Goal: Task Accomplishment & Management: Use online tool/utility

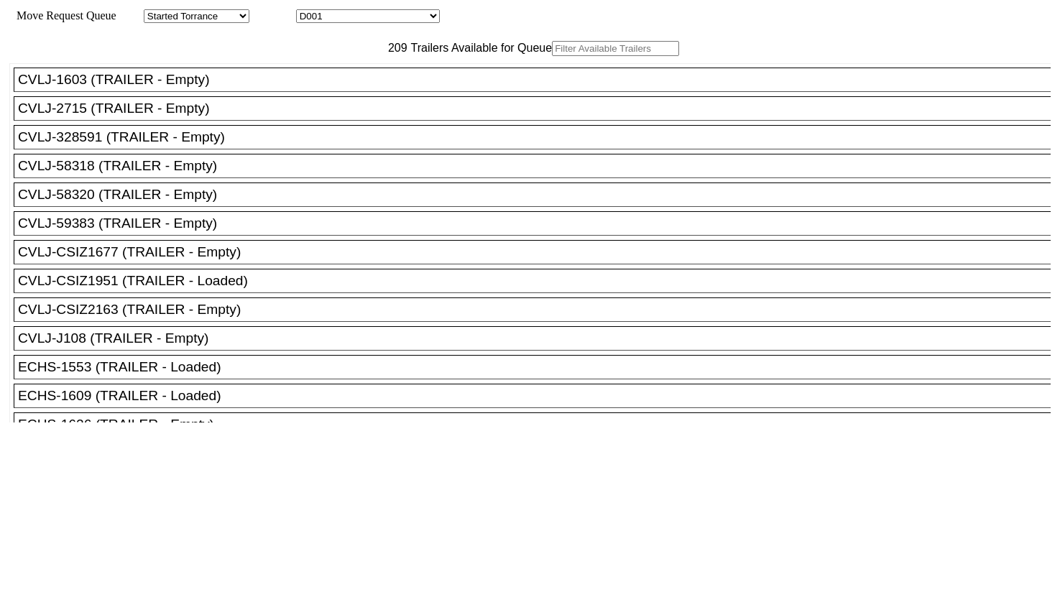
click at [552, 56] on input "text" at bounding box center [615, 48] width 127 height 15
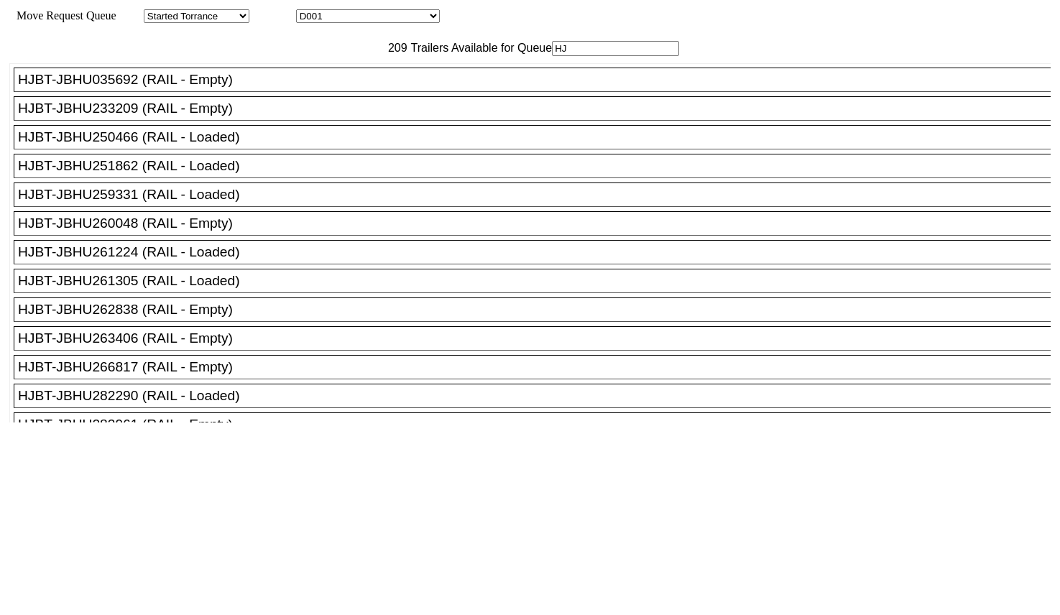
type input "HJ"
click at [234, 318] on div "HJBT-JBHU262838 (RAIL - Empty)" at bounding box center [538, 310] width 1041 height 16
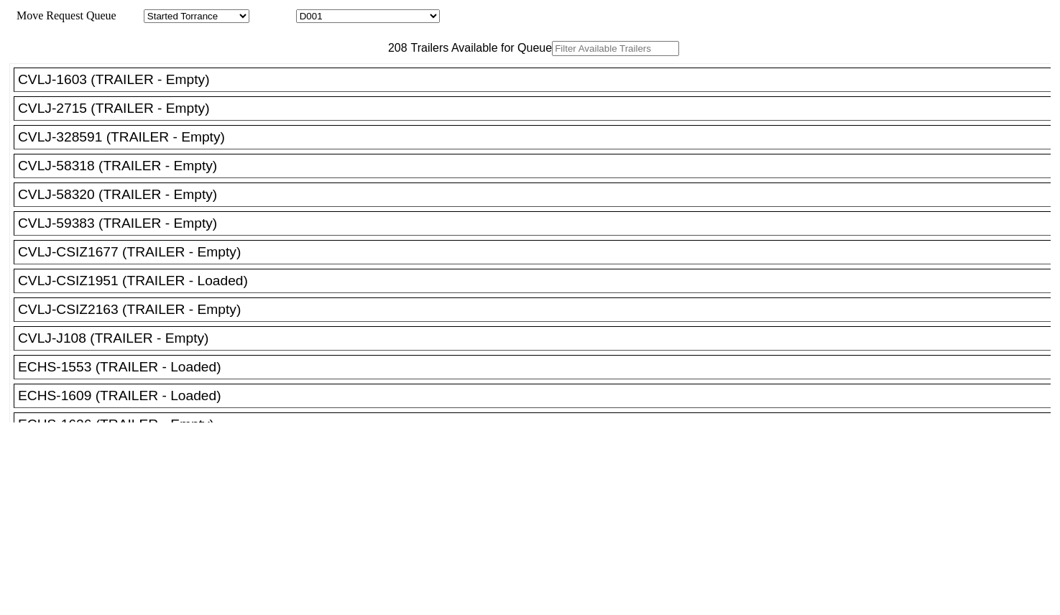
click at [552, 56] on input "text" at bounding box center [615, 48] width 127 height 15
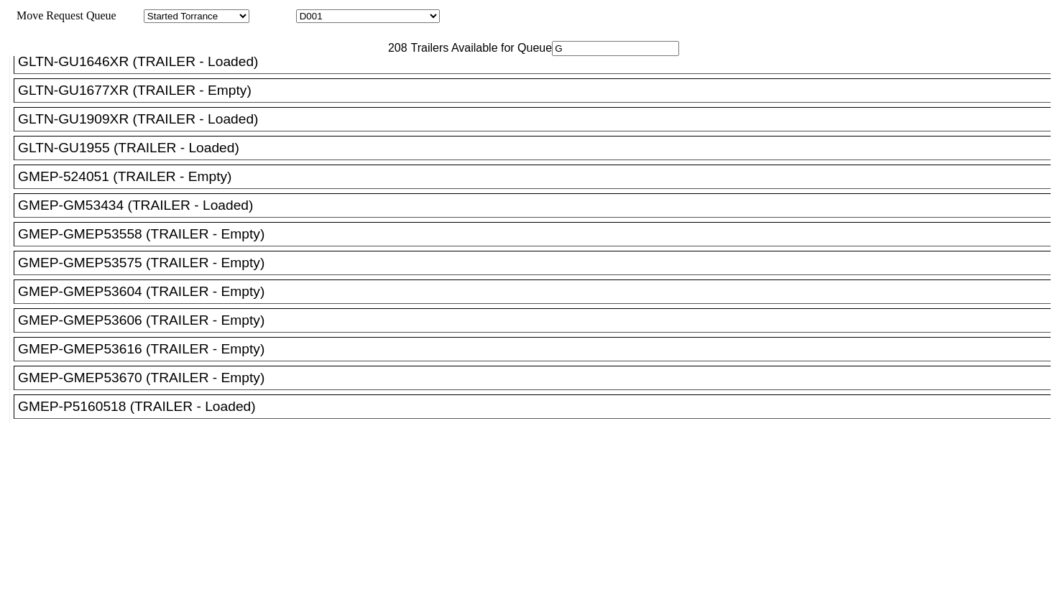
scroll to position [269, 0]
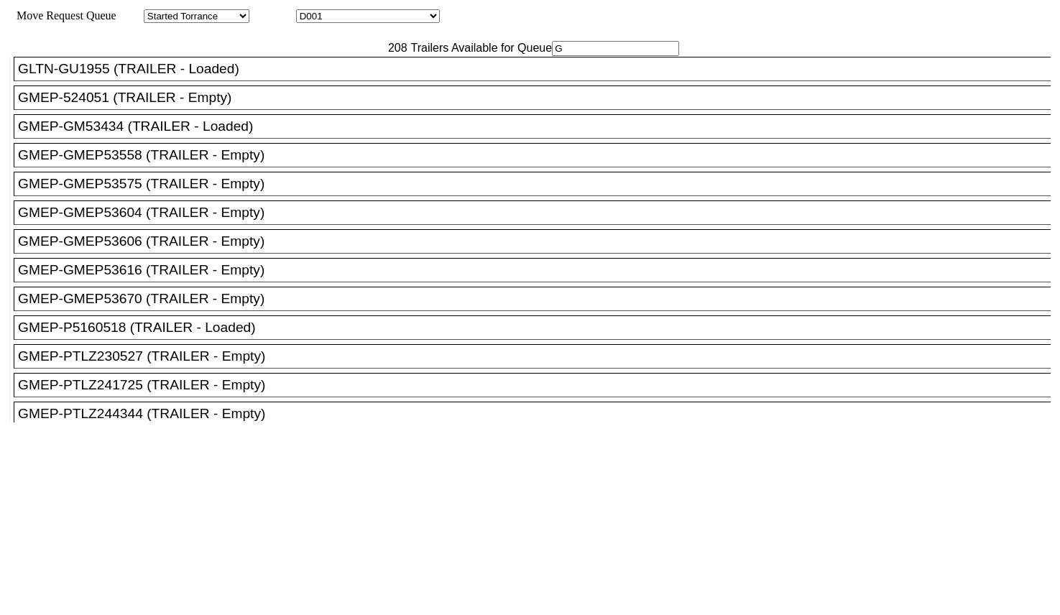
type input "G"
click at [207, 278] on div "GMEP-GMEP53616 (TRAILER - Empty)" at bounding box center [538, 270] width 1041 height 16
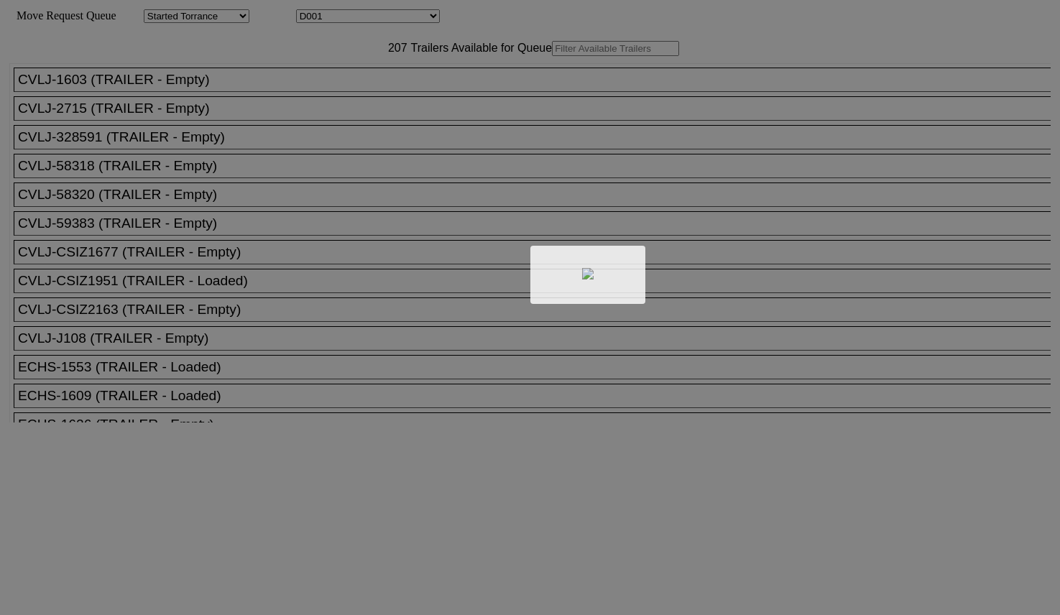
click at [313, 81] on div at bounding box center [530, 307] width 1060 height 615
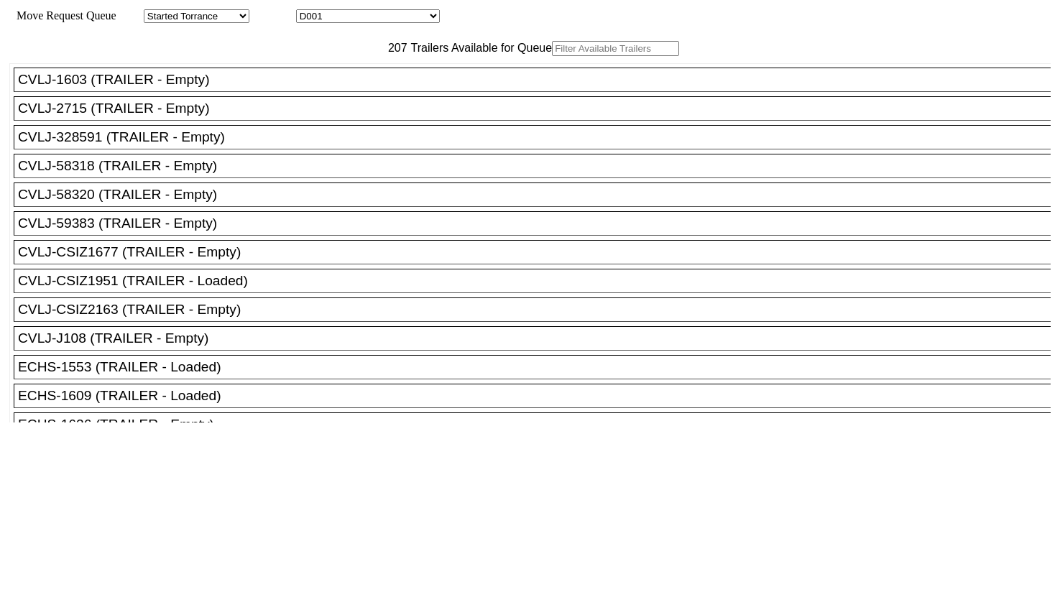
click at [552, 56] on input "text" at bounding box center [615, 48] width 127 height 15
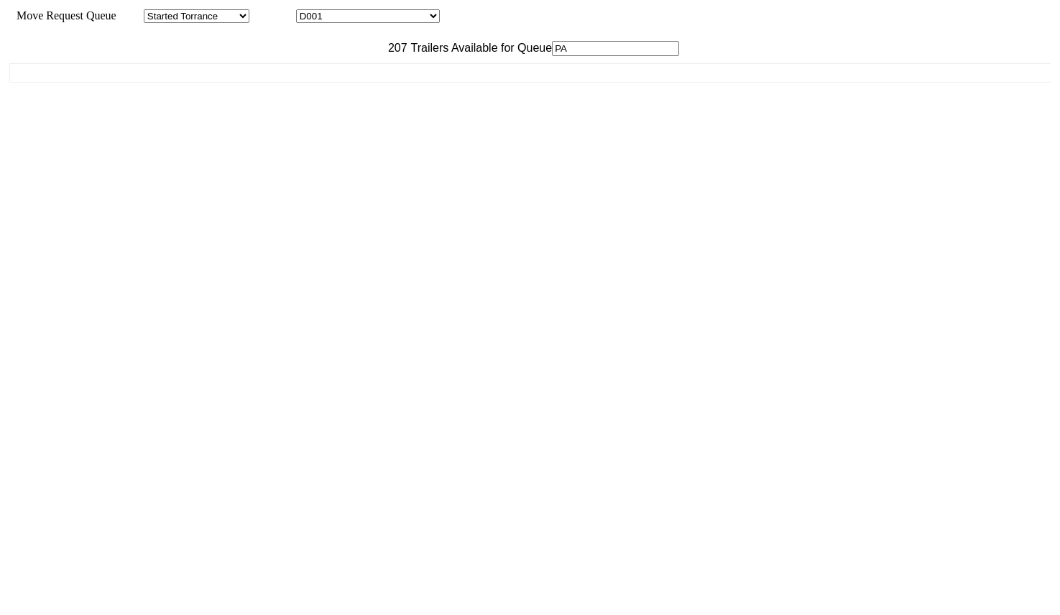
type input "P"
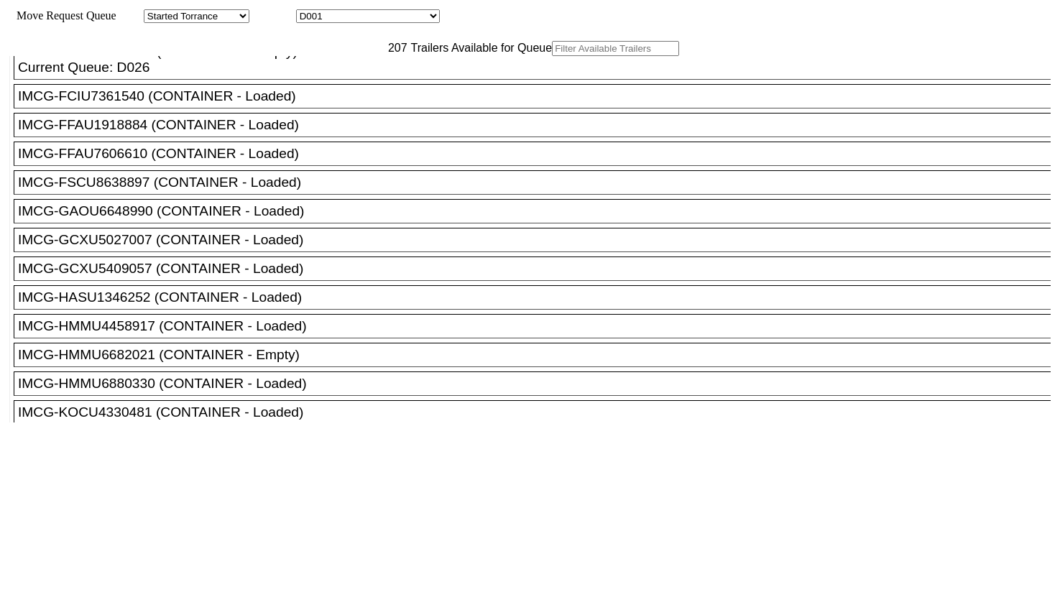
scroll to position [2694, 0]
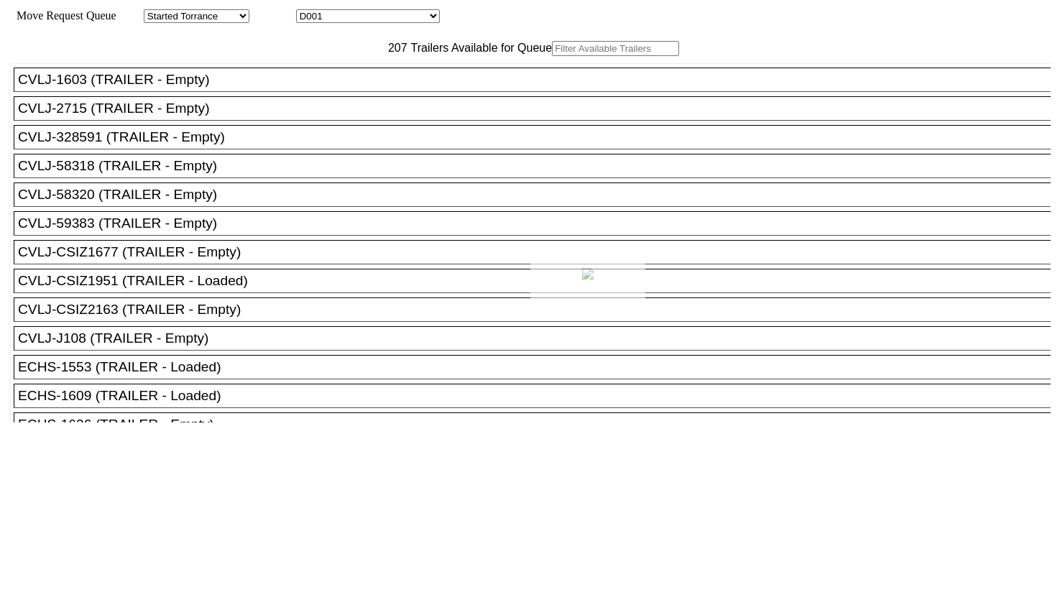
drag, startPoint x: 336, startPoint y: 90, endPoint x: 332, endPoint y: 83, distance: 7.4
click at [332, 83] on div at bounding box center [530, 307] width 1060 height 615
click at [552, 56] on input "text" at bounding box center [615, 48] width 127 height 15
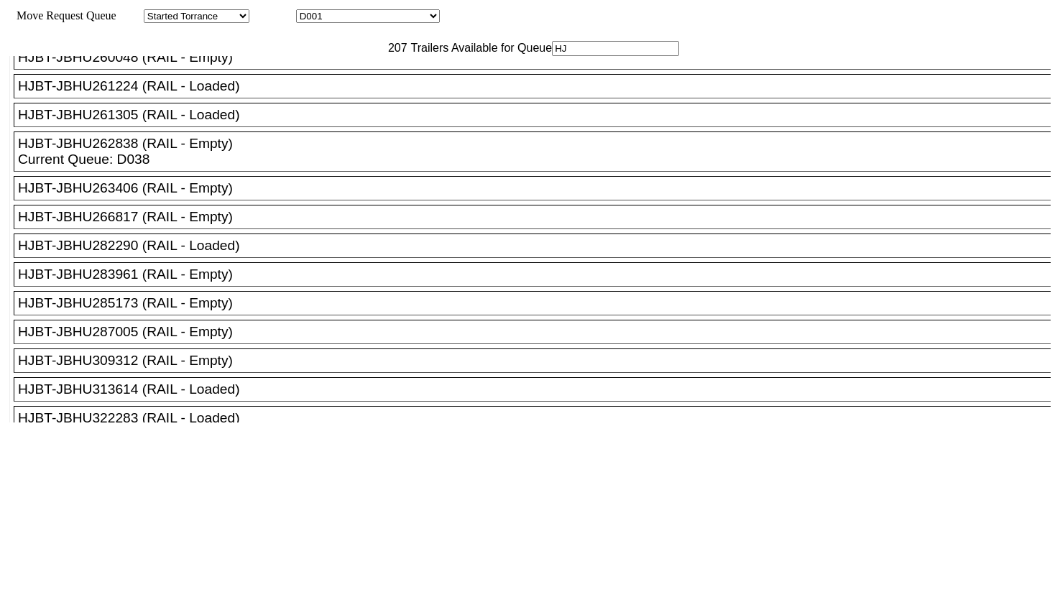
scroll to position [180, 0]
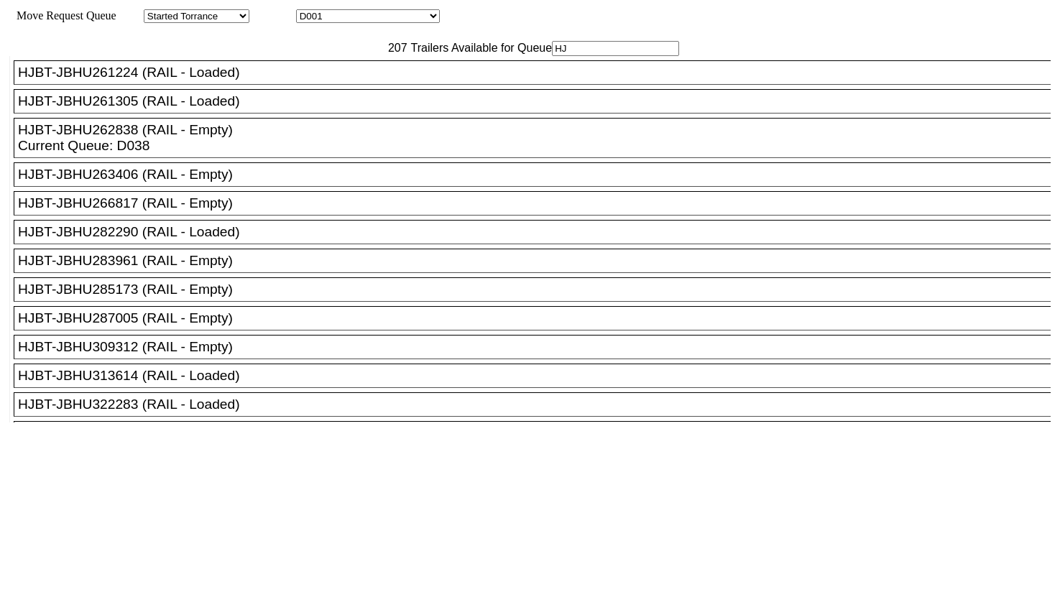
type input "HJ"
click at [237, 269] on div "HJBT-JBHU283961 (RAIL - Empty)" at bounding box center [538, 261] width 1041 height 16
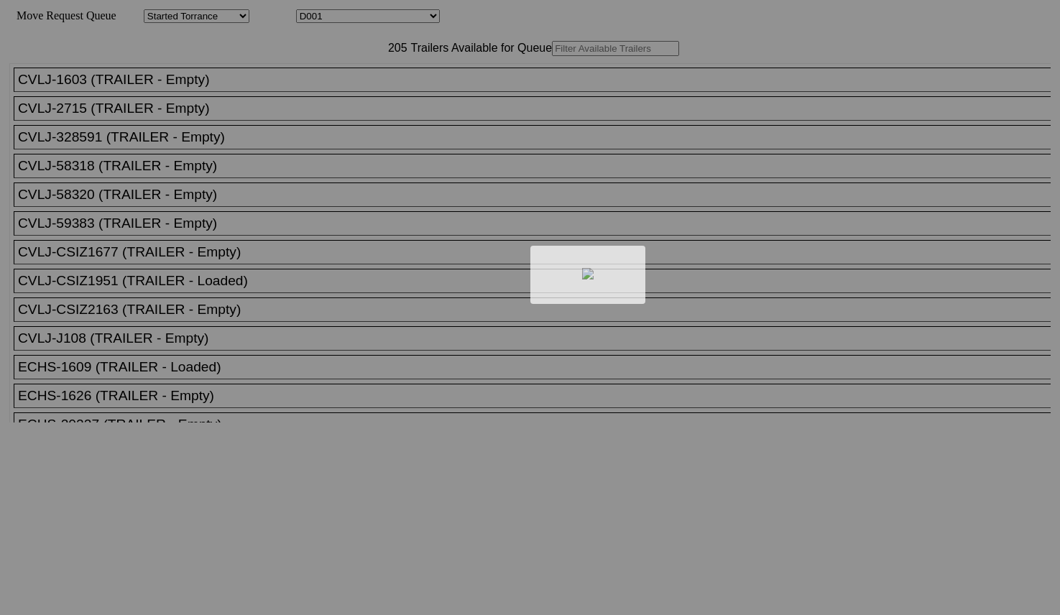
drag, startPoint x: 306, startPoint y: 91, endPoint x: 320, endPoint y: 79, distance: 18.4
click at [320, 79] on div at bounding box center [530, 307] width 1060 height 615
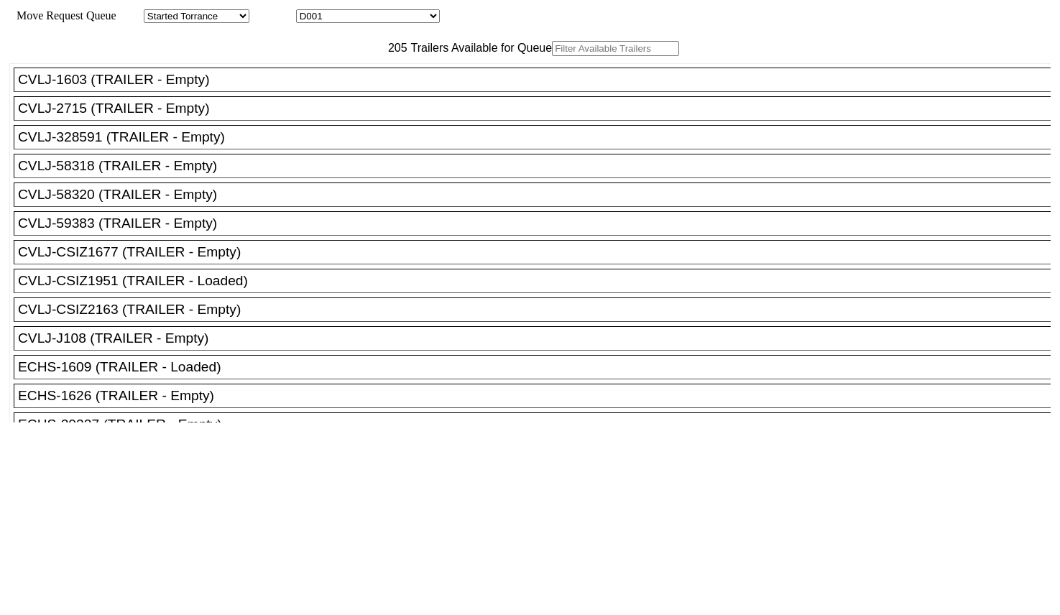
click at [552, 56] on input "text" at bounding box center [615, 48] width 127 height 15
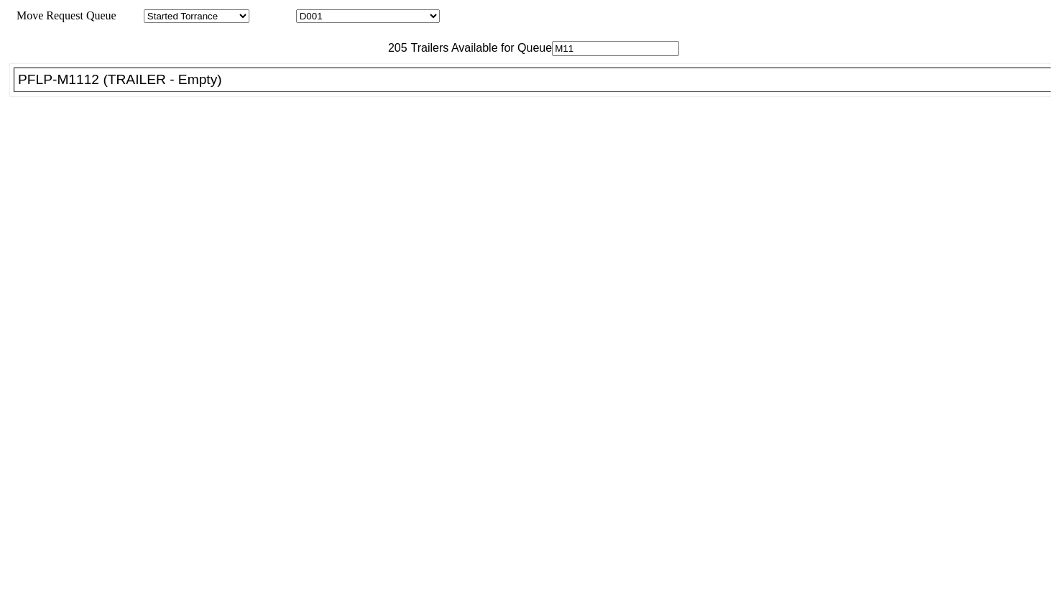
type input "M11"
click at [282, 88] on div "PFLP-M1112 (TRAILER - Empty)" at bounding box center [538, 80] width 1041 height 16
